Goal: Task Accomplishment & Management: Use online tool/utility

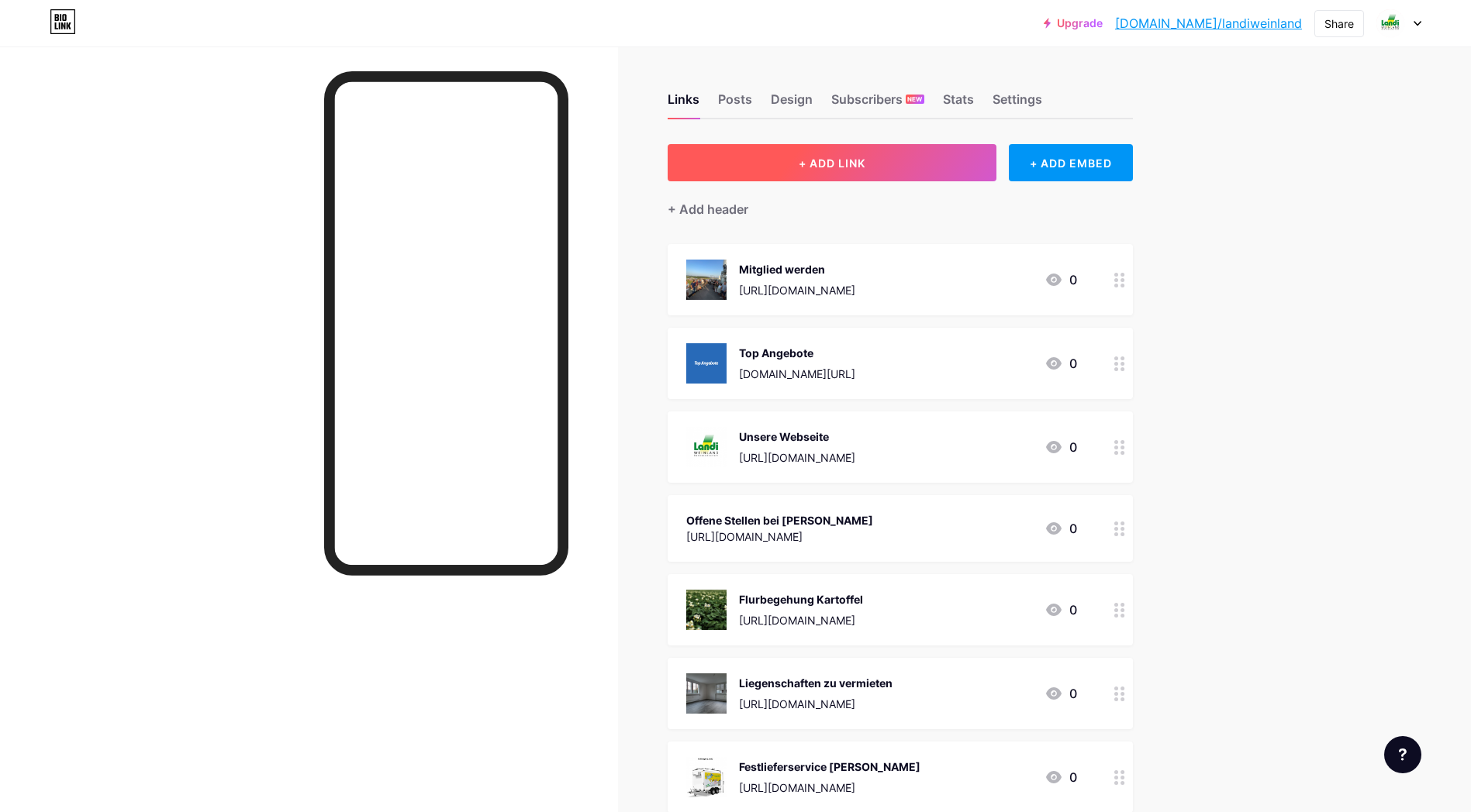
click at [875, 163] on button "+ ADD LINK" at bounding box center [832, 163] width 330 height 38
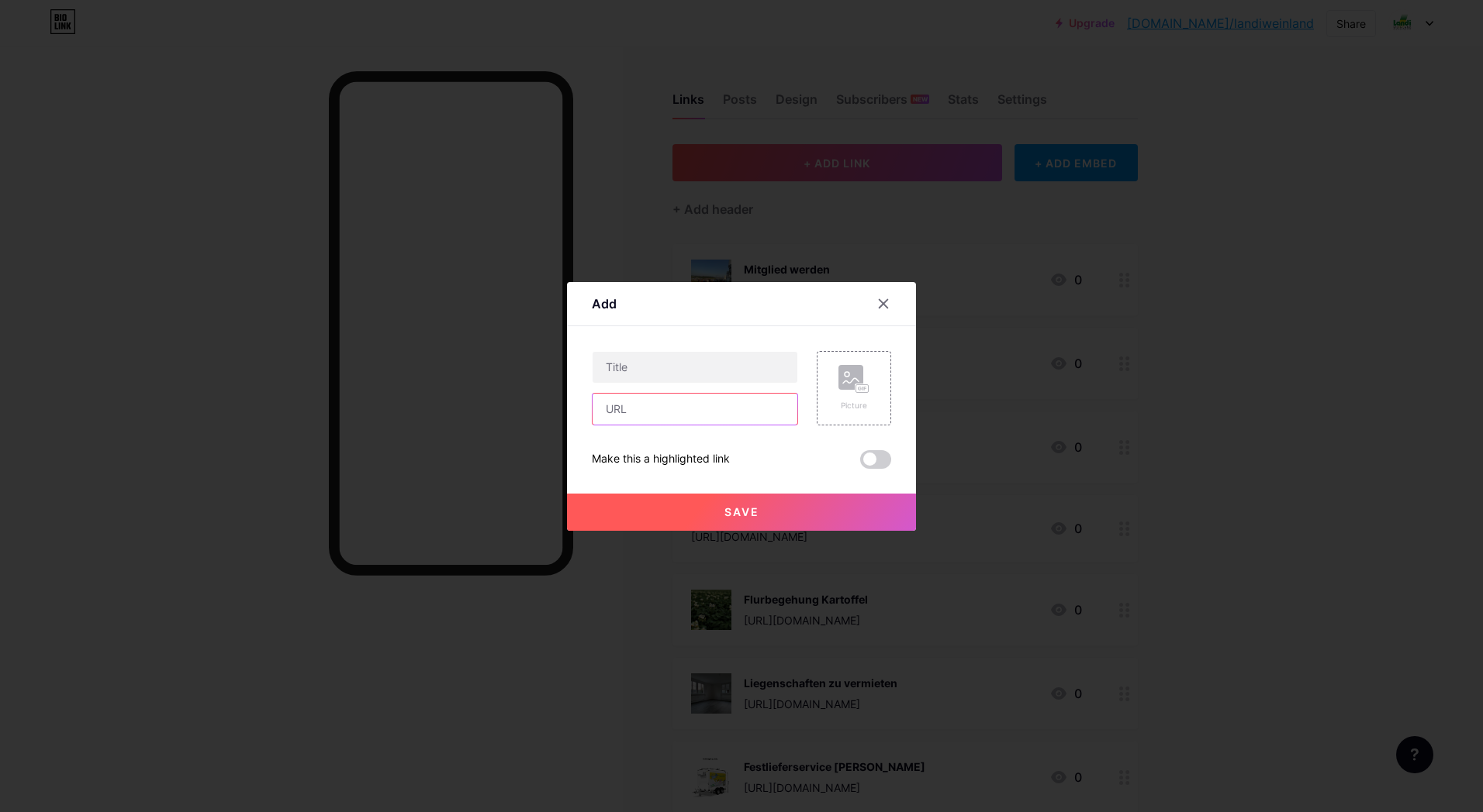
click at [623, 412] on input "text" at bounding box center [694, 409] width 205 height 31
paste input "[URL][DOMAIN_NAME]"
type input "[URL][DOMAIN_NAME]"
click at [623, 367] on input "text" at bounding box center [694, 366] width 205 height 31
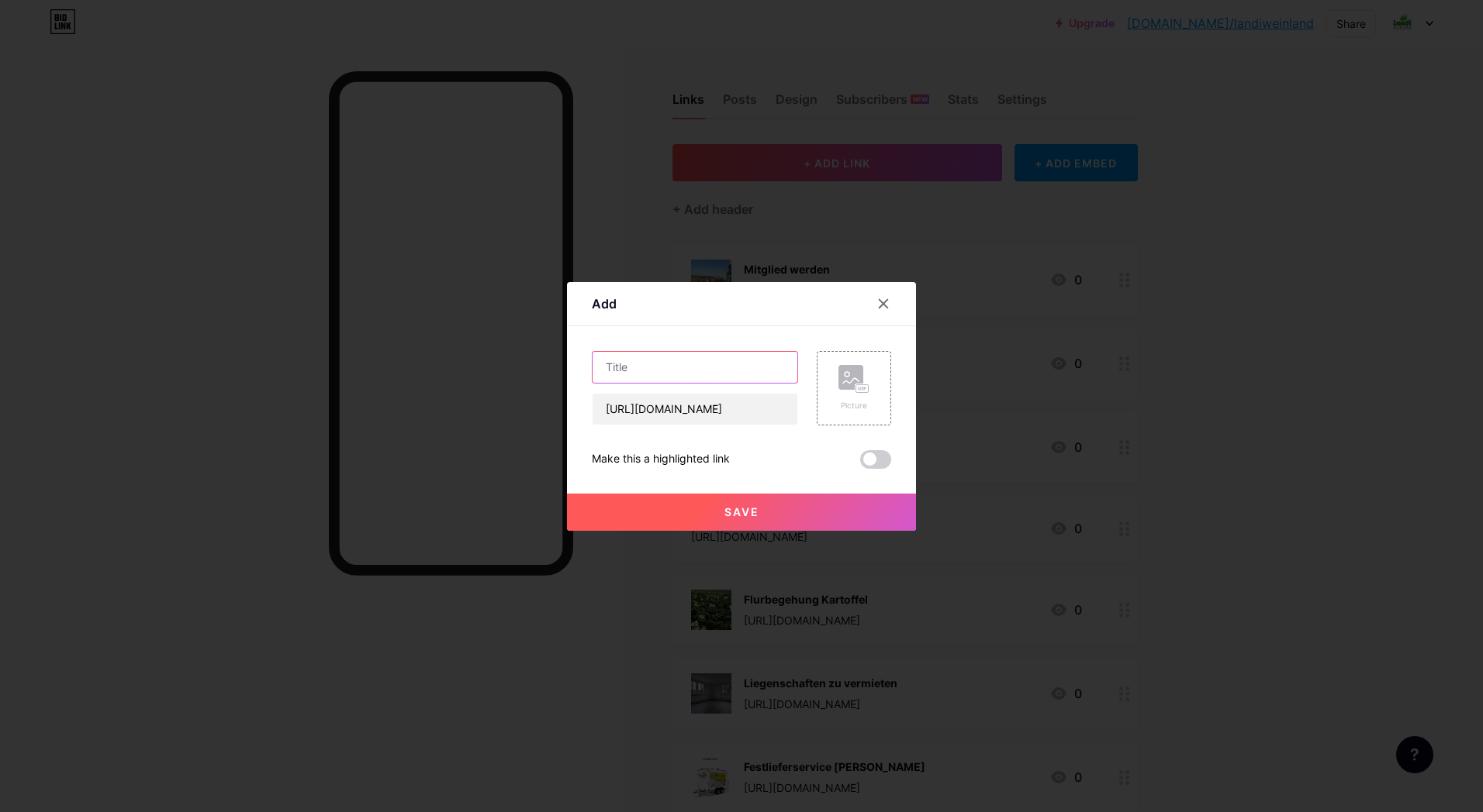
scroll to position [0, 0]
type input "Teilnahmedbindungen Gewinnspiel"
click at [736, 519] on button "Save" at bounding box center [741, 513] width 349 height 38
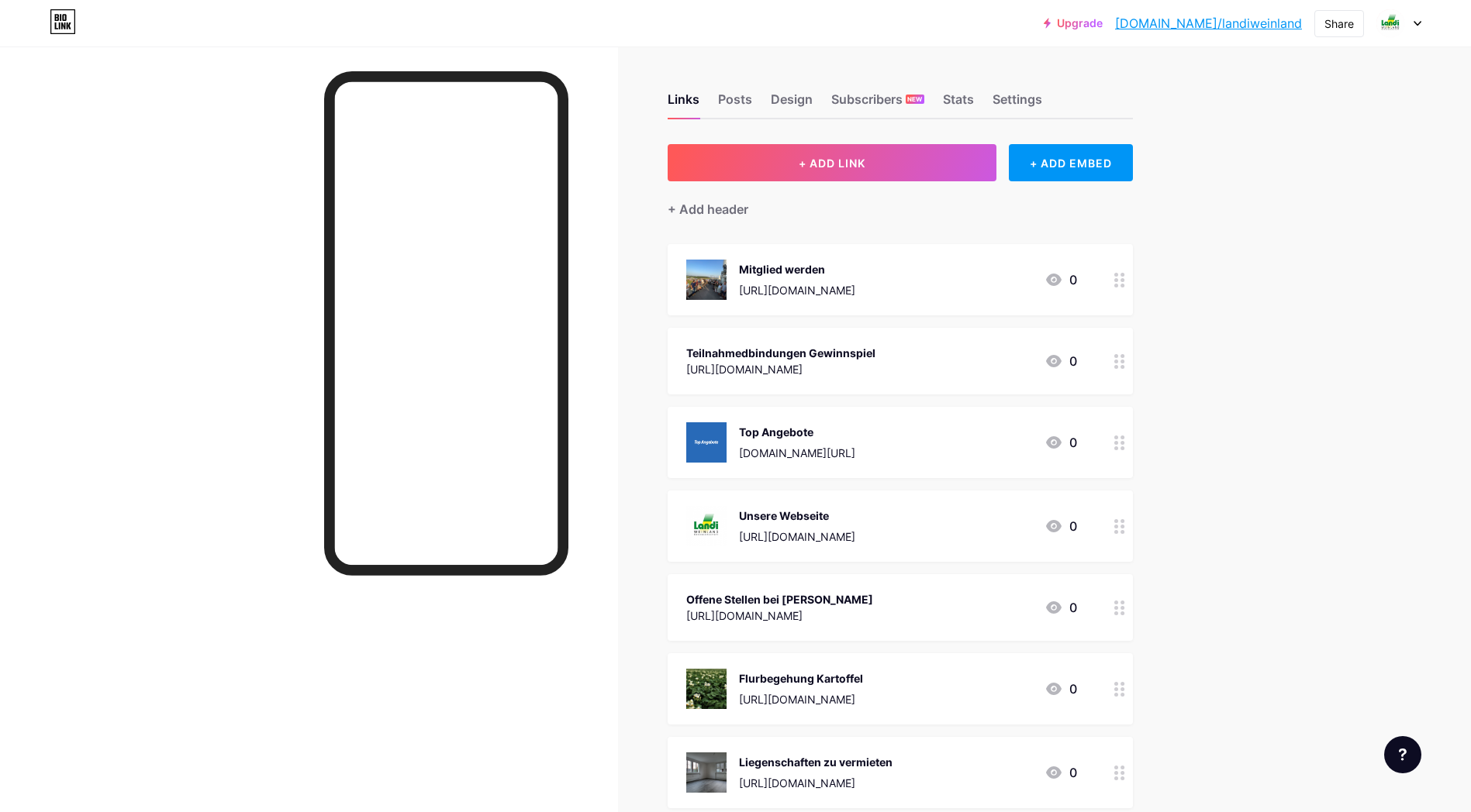
click at [801, 358] on div "Teilnahmedbindungen Gewinnspiel" at bounding box center [781, 353] width 189 height 16
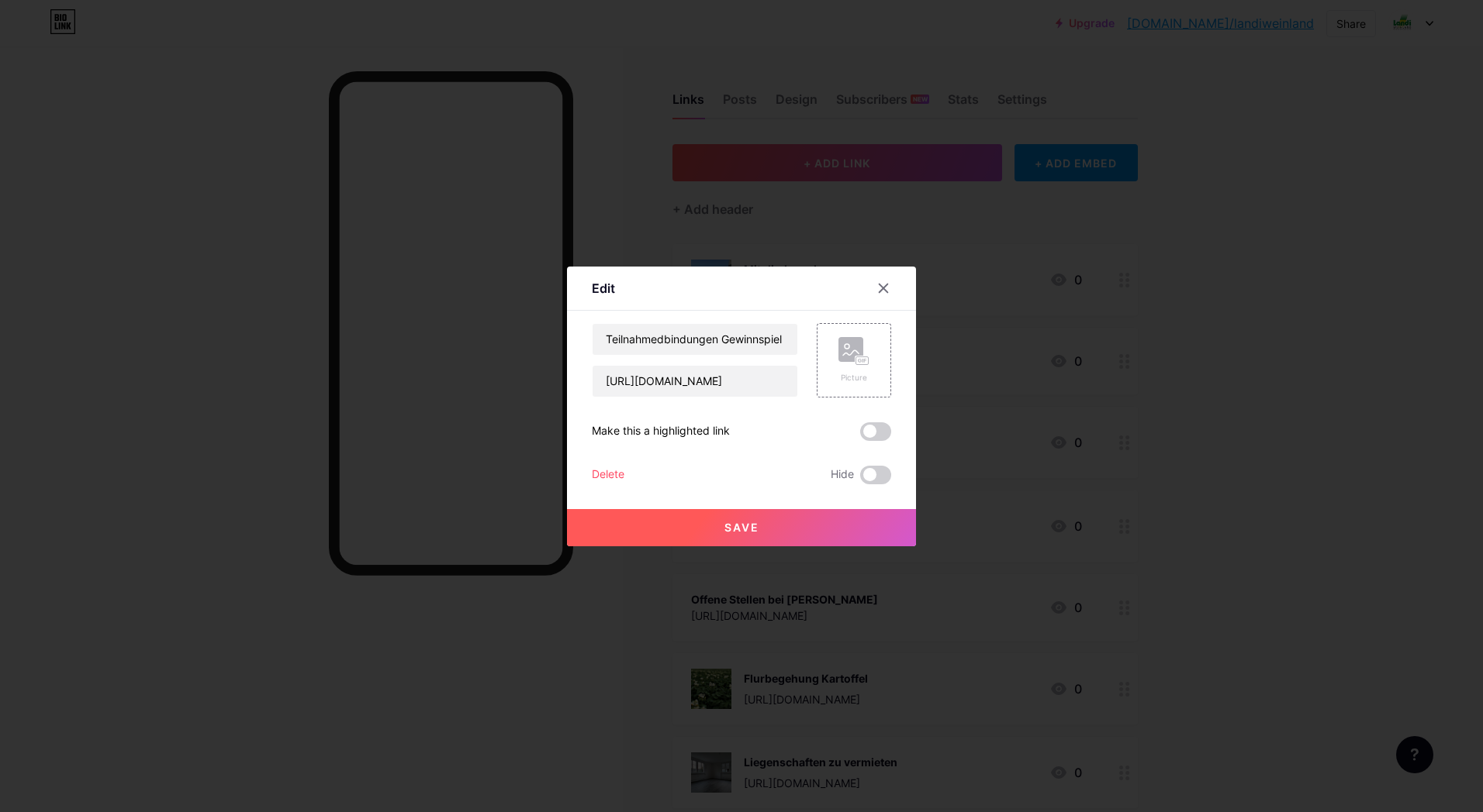
click at [759, 530] on button "Save" at bounding box center [741, 528] width 349 height 38
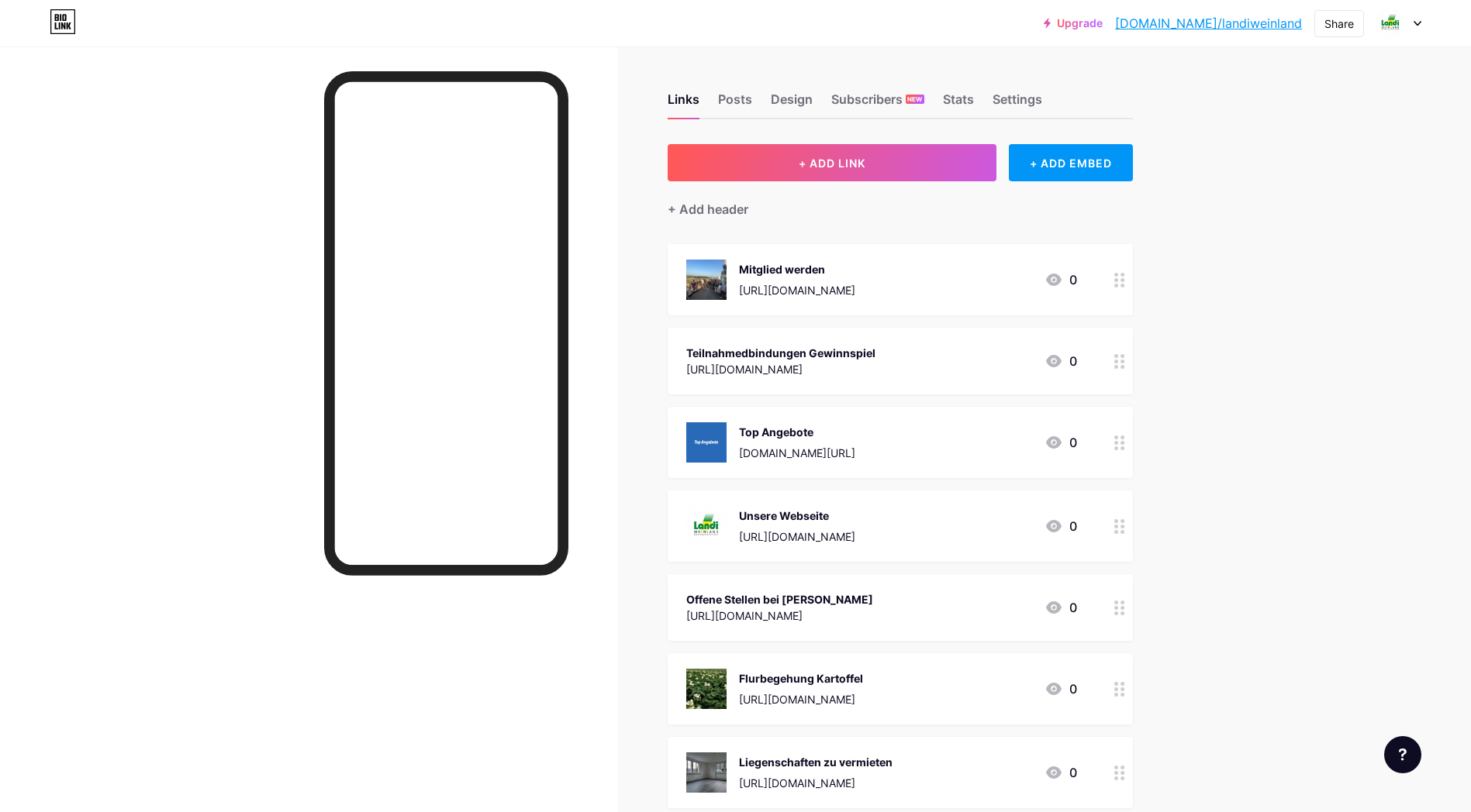
click at [810, 355] on div "Teilnahmedbindungen Gewinnspiel" at bounding box center [781, 353] width 189 height 16
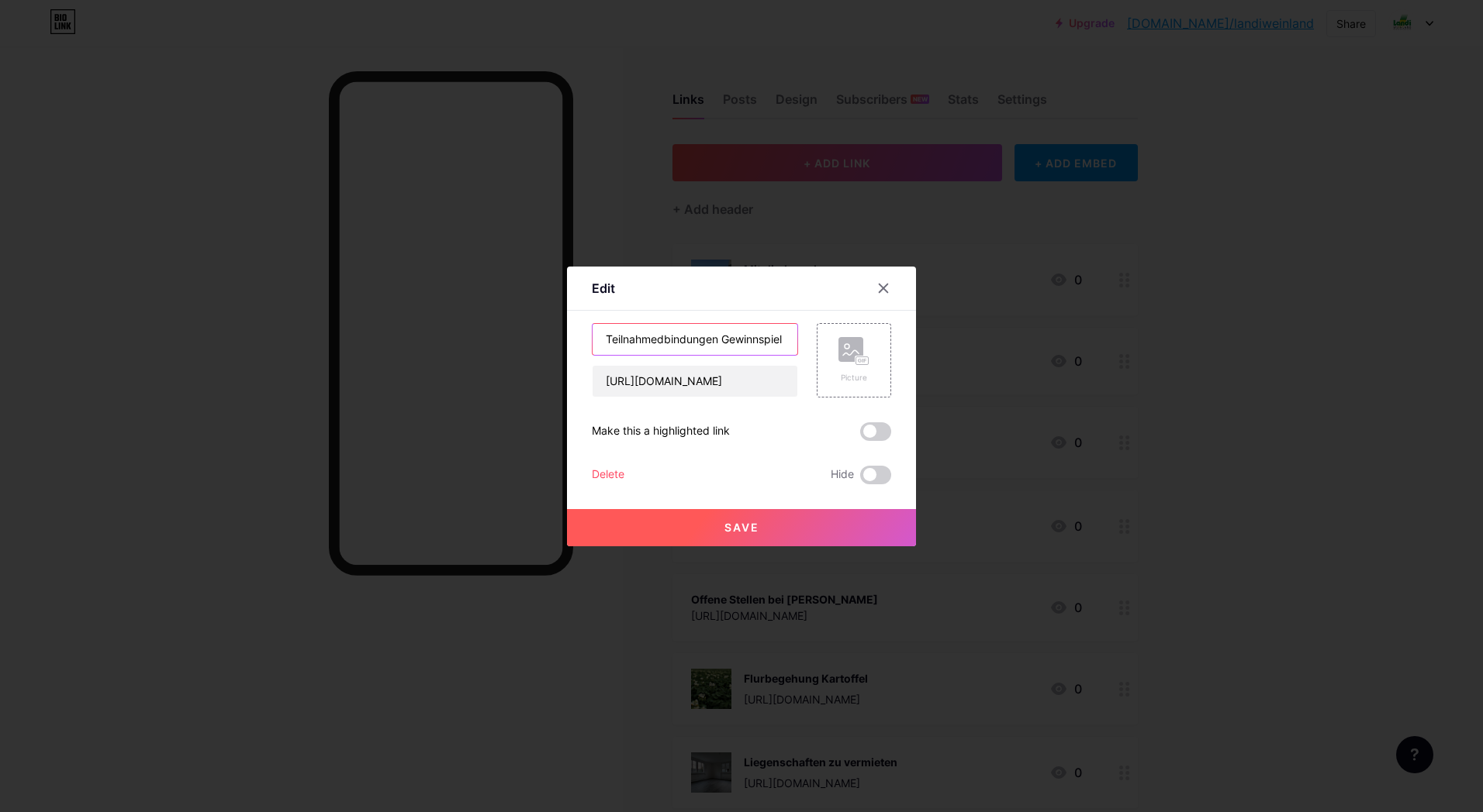
click at [644, 338] on input "Teilnahmedbindungen Gewinnspiel" at bounding box center [694, 339] width 205 height 31
click at [655, 340] on input "Teilnahmedbindungen Gewinnspiel" at bounding box center [694, 339] width 205 height 31
type input "Teilnahmebedindungen Gewinnspiel"
click at [744, 532] on span "Save" at bounding box center [741, 527] width 35 height 13
